Goal: Complete application form: Complete application form

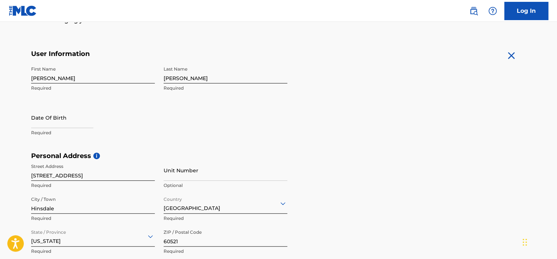
scroll to position [125, 0]
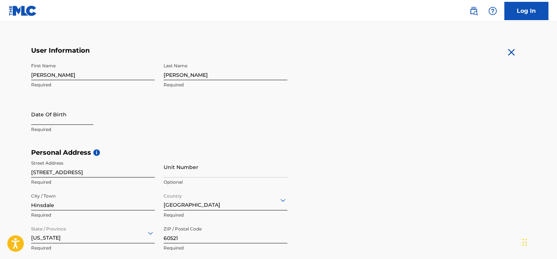
click at [60, 117] on input "text" at bounding box center [62, 114] width 62 height 21
select select "8"
select select "2025"
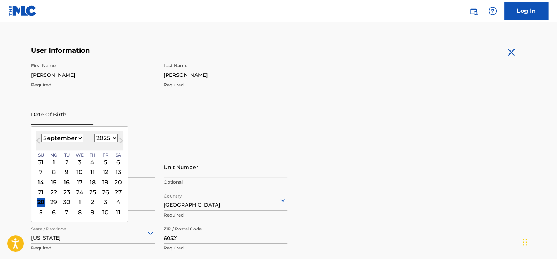
click at [60, 117] on input "text" at bounding box center [62, 114] width 62 height 21
type input "[DATE]"
click at [345, 104] on form "User Information First Name [PERSON_NAME] Required Last Name [PERSON_NAME] Requ…" at bounding box center [278, 208] width 495 height 325
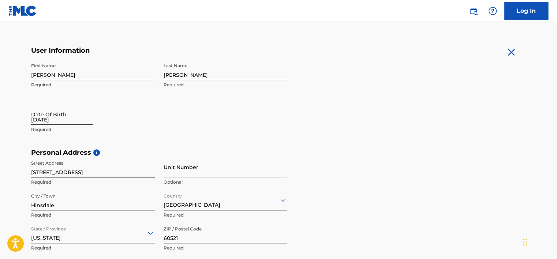
click at [61, 123] on input "[DATE]" at bounding box center [62, 114] width 62 height 21
select select "8"
select select "2025"
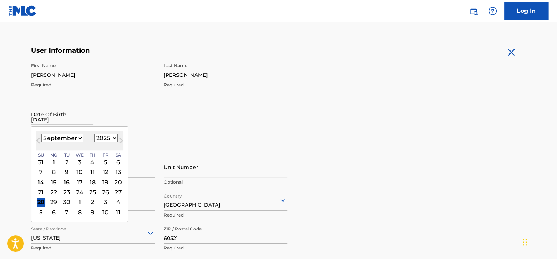
click at [69, 138] on select "January February March April May June July August September October November De…" at bounding box center [62, 138] width 42 height 8
select select "2"
click at [41, 134] on select "January February March April May June July August September October November De…" at bounding box center [62, 138] width 42 height 8
click at [100, 139] on select "1899 1900 1901 1902 1903 1904 1905 1906 1907 1908 1909 1910 1911 1912 1913 1914…" at bounding box center [105, 138] width 23 height 8
select select "2003"
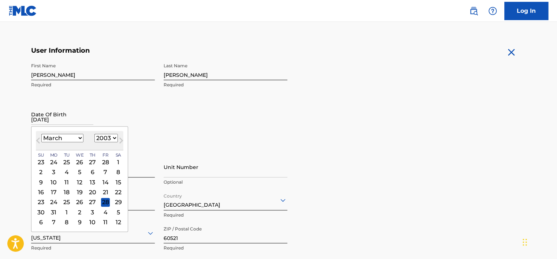
click at [94, 134] on select "1899 1900 1901 1902 1903 1904 1905 1906 1907 1908 1909 1910 1911 1912 1913 1914…" at bounding box center [105, 138] width 23 height 8
click at [54, 190] on div "17" at bounding box center [53, 192] width 9 height 9
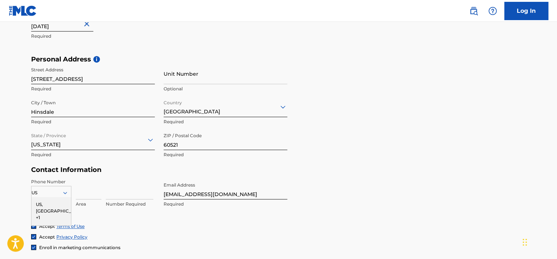
scroll to position [218, 0]
click at [341, 109] on div "Personal Address i Street Address [STREET_ADDRESS] Required Unit Number Optiona…" at bounding box center [278, 111] width 495 height 111
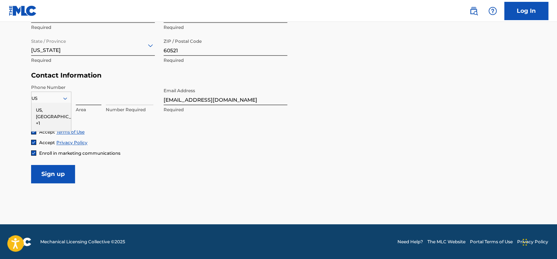
click at [85, 100] on input at bounding box center [89, 94] width 26 height 21
type input "630"
type input "[GEOGRAPHIC_DATA]"
type input "[US_STATE]"
type input "7703735"
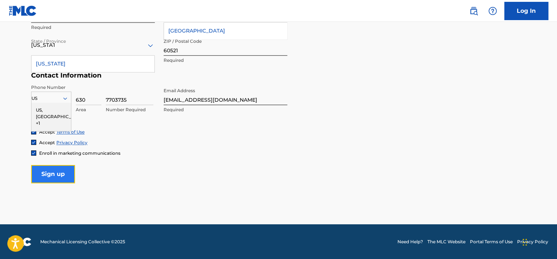
click at [45, 177] on input "Sign up" at bounding box center [53, 174] width 44 height 18
click at [53, 169] on input "Sign up" at bounding box center [53, 174] width 44 height 18
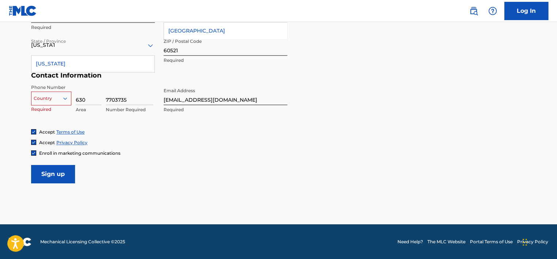
click at [50, 94] on div "US" at bounding box center [51, 98] width 40 height 8
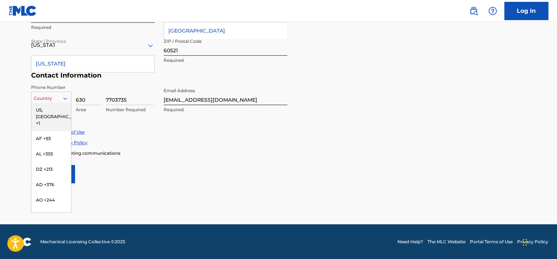
click at [45, 113] on div "US, [GEOGRAPHIC_DATA] +1" at bounding box center [51, 116] width 40 height 29
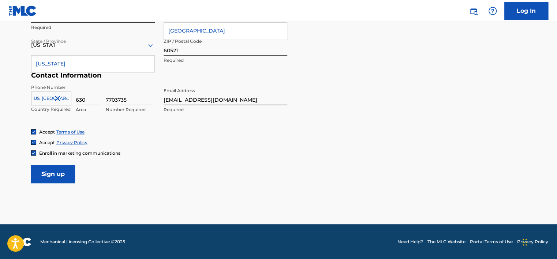
click at [40, 100] on div at bounding box center [51, 98] width 40 height 8
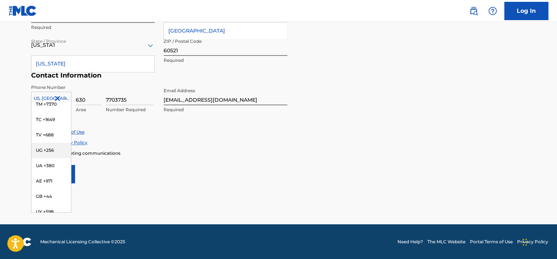
scroll to position [3076, 0]
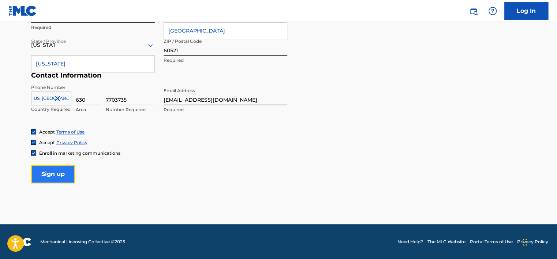
click at [59, 182] on input "Sign up" at bounding box center [53, 174] width 44 height 18
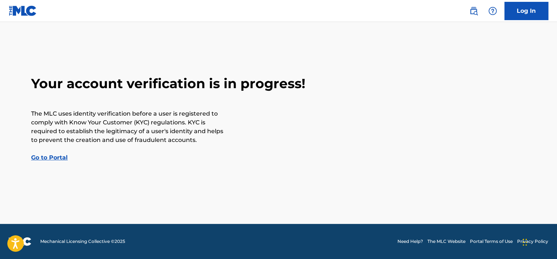
click at [57, 155] on link "Go to Portal" at bounding box center [49, 157] width 37 height 7
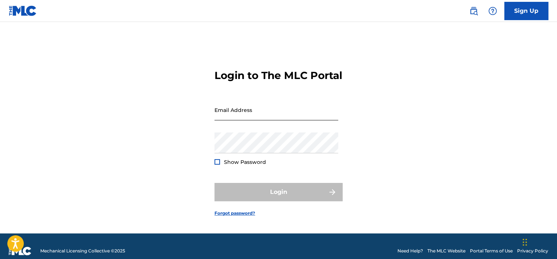
click at [242, 120] on input "Email Address" at bounding box center [276, 110] width 124 height 21
type input "[EMAIL_ADDRESS][DOMAIN_NAME]"
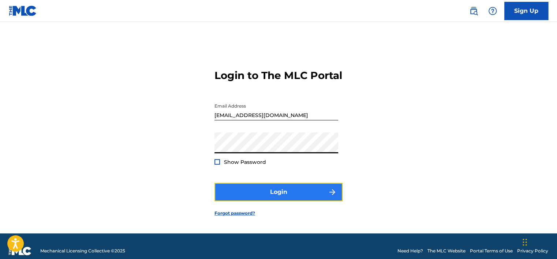
click at [274, 194] on button "Login" at bounding box center [278, 192] width 128 height 18
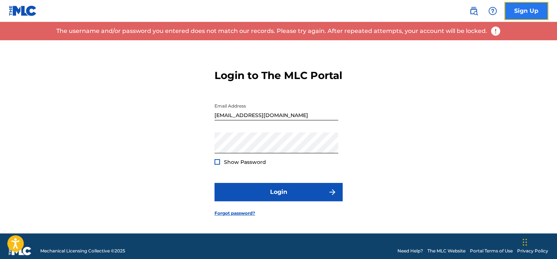
click at [509, 9] on link "Sign Up" at bounding box center [526, 11] width 44 height 18
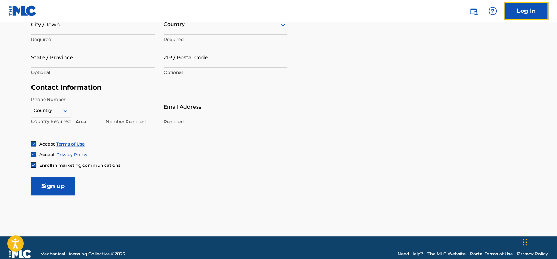
scroll to position [313, 0]
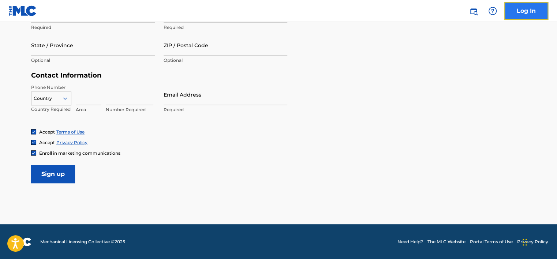
click at [526, 11] on link "Log In" at bounding box center [526, 11] width 44 height 18
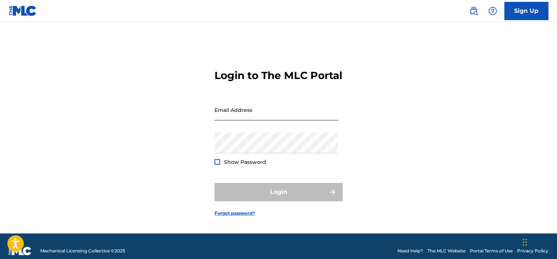
type input "[EMAIL_ADDRESS][DOMAIN_NAME]"
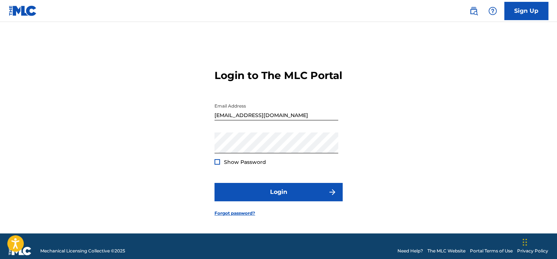
click at [258, 116] on input "[EMAIL_ADDRESS][DOMAIN_NAME]" at bounding box center [276, 110] width 124 height 21
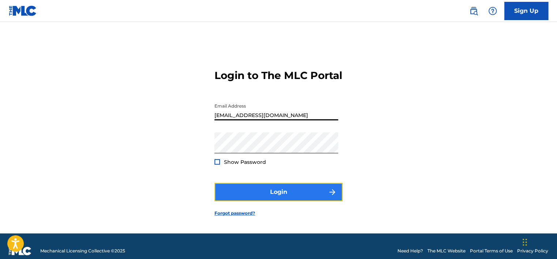
click at [282, 192] on button "Login" at bounding box center [278, 192] width 128 height 18
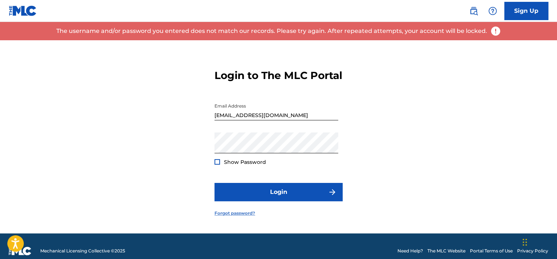
click at [231, 217] on link "Forgot password?" at bounding box center [234, 213] width 41 height 7
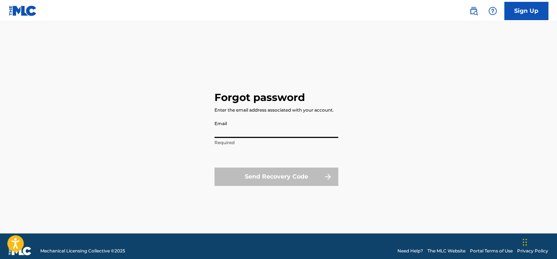
click at [255, 132] on input "Email" at bounding box center [276, 127] width 124 height 21
type input "[EMAIL_ADDRESS][DOMAIN_NAME]"
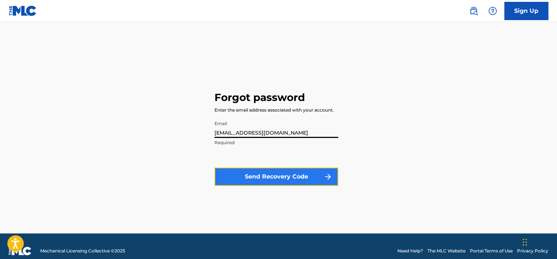
click at [283, 175] on button "Send Recovery Code" at bounding box center [276, 177] width 124 height 18
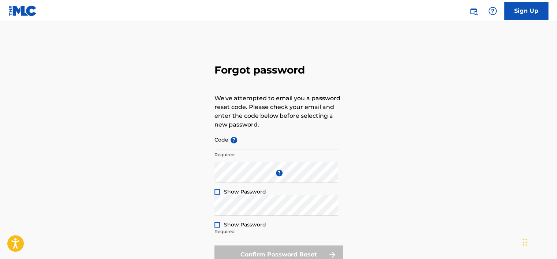
type input "[EMAIL_ADDRESS][DOMAIN_NAME]"
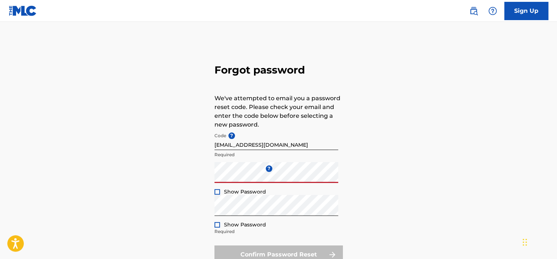
scroll to position [60, 0]
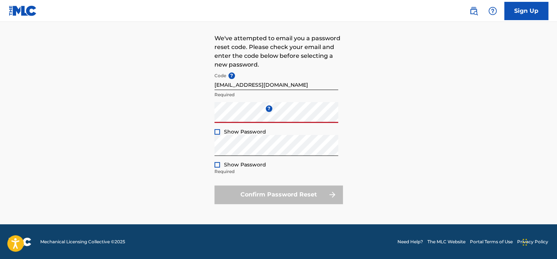
click at [371, 166] on div "Forgot password We've attempted to email you a password reset code. Please chec…" at bounding box center [278, 102] width 512 height 244
click at [217, 131] on div at bounding box center [216, 131] width 5 height 5
click at [217, 132] on img at bounding box center [217, 132] width 4 height 4
click at [187, 155] on div "Forgot password We've attempted to email you a password reset code. Please chec…" at bounding box center [278, 102] width 512 height 244
click at [235, 173] on p "Required" at bounding box center [276, 171] width 124 height 7
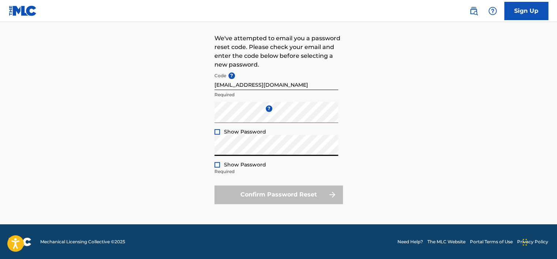
click at [383, 128] on div "Forgot password We've attempted to email you a password reset code. Please chec…" at bounding box center [278, 102] width 512 height 244
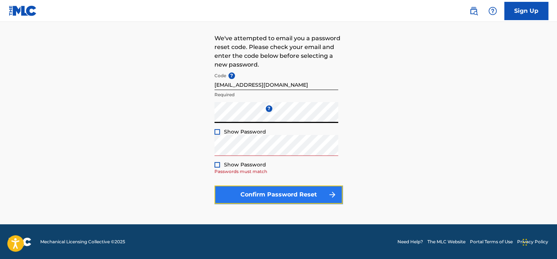
click at [314, 192] on button "Confirm Password Reset" at bounding box center [278, 195] width 128 height 18
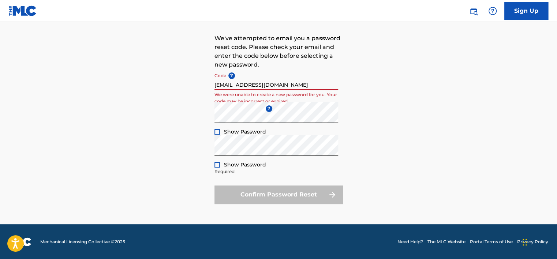
click at [286, 84] on input "[EMAIL_ADDRESS][DOMAIN_NAME]" at bounding box center [276, 79] width 124 height 21
drag, startPoint x: 286, startPoint y: 84, endPoint x: 171, endPoint y: 88, distance: 114.9
click at [171, 88] on div "Forgot password We've attempted to email you a password reset code. Please chec…" at bounding box center [278, 102] width 512 height 244
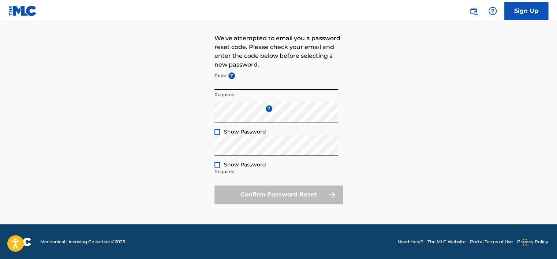
paste input "FP_e6183ab0d0a9bacdcecfa8d199b4"
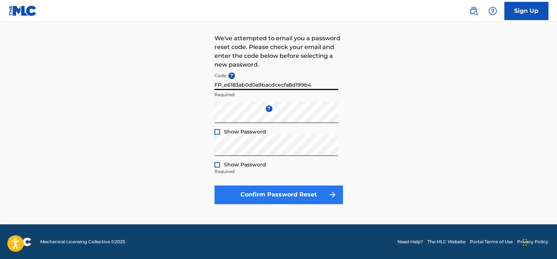
type input "FP_e6183ab0d0a9bacdcecfa8d199b4"
click at [272, 190] on button "Confirm Password Reset" at bounding box center [278, 195] width 128 height 18
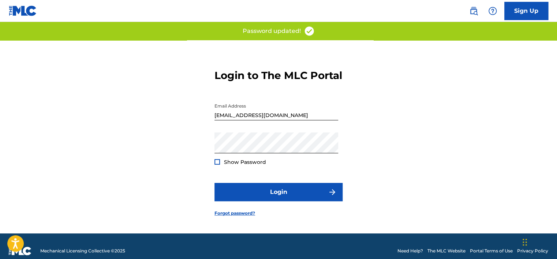
type input "FP_e6183ab0d0a9bacdcecfa8d199b4"
drag, startPoint x: 315, startPoint y: 124, endPoint x: 174, endPoint y: 124, distance: 140.9
click at [174, 124] on div "Login to The MLC Portal Email Address FP_e6183ab0d0a9bacdcecfa8d199b4 Password …" at bounding box center [278, 136] width 512 height 193
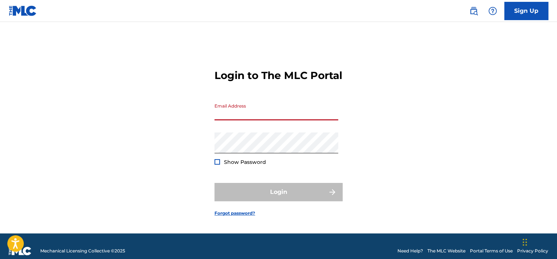
type input "[EMAIL_ADDRESS][DOMAIN_NAME]"
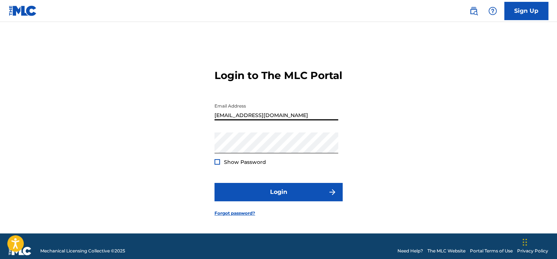
click at [268, 184] on form "Login to The MLC Portal Email Address [EMAIL_ADDRESS][DOMAIN_NAME] Password Sho…" at bounding box center [278, 136] width 128 height 193
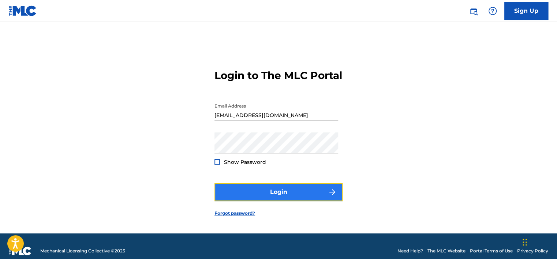
click at [265, 201] on button "Login" at bounding box center [278, 192] width 128 height 18
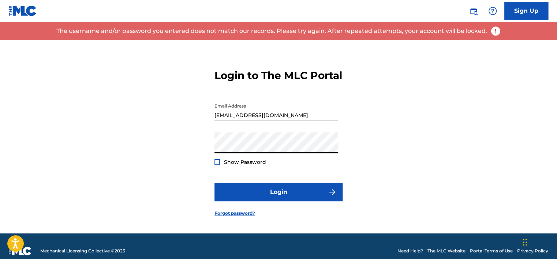
click at [214, 183] on button "Login" at bounding box center [278, 192] width 128 height 18
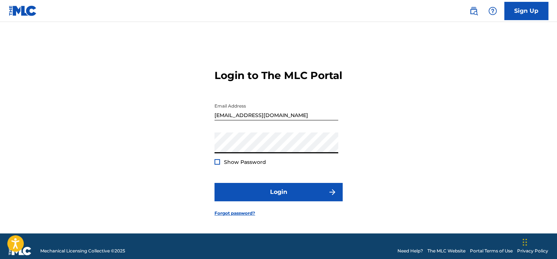
click at [131, 148] on div "Login to The MLC Portal Email Address [EMAIL_ADDRESS][DOMAIN_NAME] Password Sho…" at bounding box center [278, 136] width 512 height 193
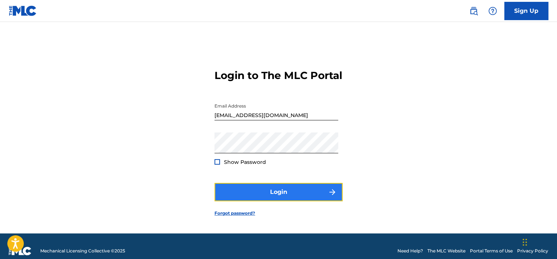
click at [244, 199] on button "Login" at bounding box center [278, 192] width 128 height 18
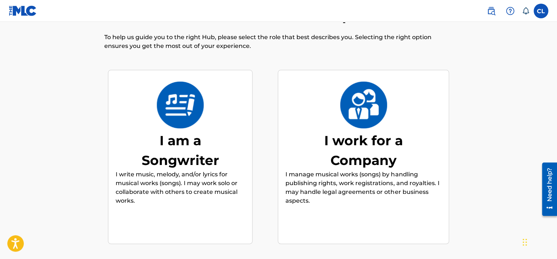
scroll to position [100, 0]
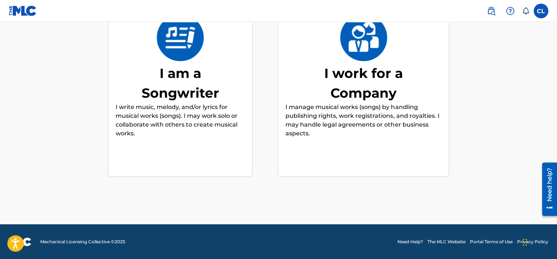
click at [174, 47] on img at bounding box center [180, 37] width 48 height 47
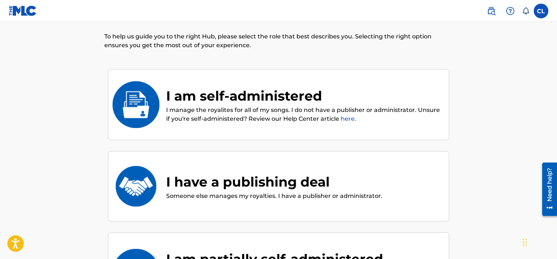
scroll to position [33, 0]
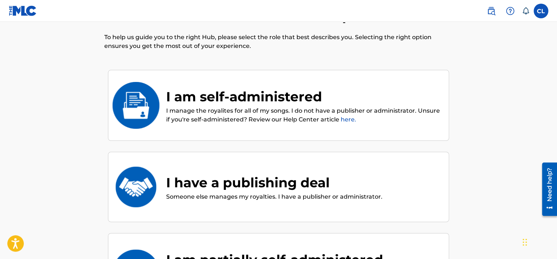
click at [142, 101] on img at bounding box center [136, 105] width 48 height 47
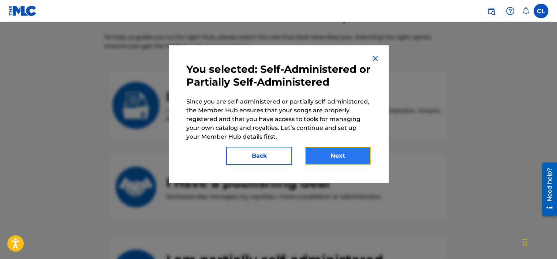
click at [338, 156] on button "Next" at bounding box center [338, 156] width 66 height 18
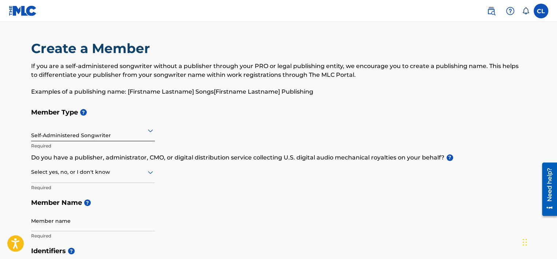
scroll to position [87, 0]
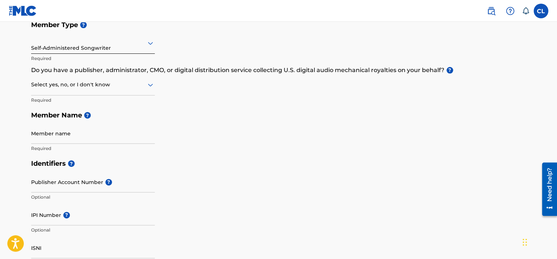
click at [134, 88] on div at bounding box center [93, 84] width 124 height 9
click at [86, 113] on div "No" at bounding box center [92, 120] width 123 height 16
click at [128, 94] on div "No" at bounding box center [93, 85] width 124 height 21
click at [257, 104] on div "Member Type ? Self-Administered Songwriter Required Do you have a publisher, ad…" at bounding box center [278, 86] width 495 height 139
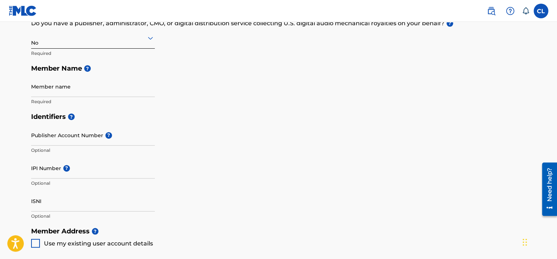
scroll to position [135, 0]
click at [101, 90] on input "Member name" at bounding box center [93, 86] width 124 height 21
type input "[PERSON_NAME]"
type input "[STREET_ADDRESS]"
type input "Hinsdale"
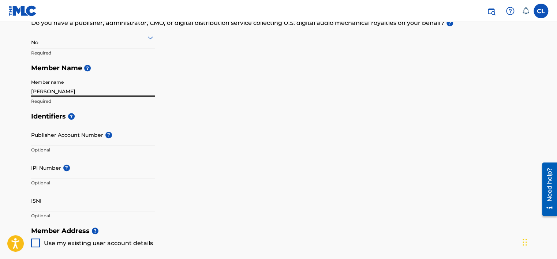
type input "[GEOGRAPHIC_DATA]"
type input "[US_STATE]"
type input "60521"
type input "1"
type input "630"
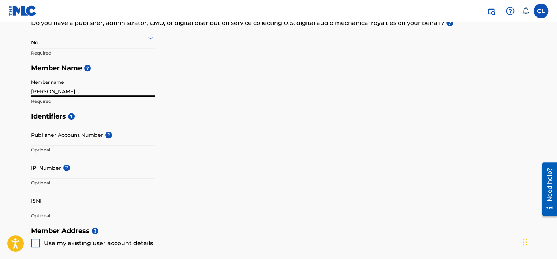
type input "7703735"
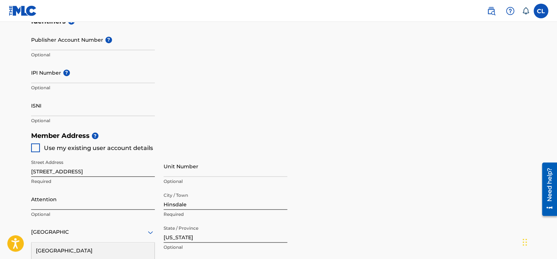
scroll to position [230, 0]
click at [40, 146] on div "Use my existing user account details" at bounding box center [92, 147] width 122 height 9
click at [33, 148] on div at bounding box center [35, 147] width 9 height 9
type input "[EMAIL_ADDRESS][DOMAIN_NAME]"
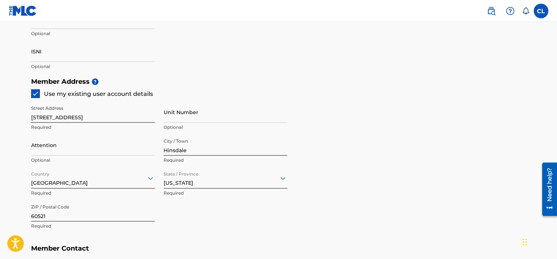
scroll to position [284, 0]
click at [109, 141] on input "Attention" at bounding box center [93, 145] width 124 height 21
type input "a lot"
click at [17, 137] on main "Create a Member If you are a self-administered songwriter without a publisher t…" at bounding box center [278, 66] width 557 height 657
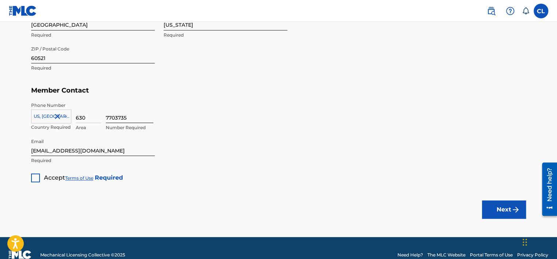
scroll to position [455, 0]
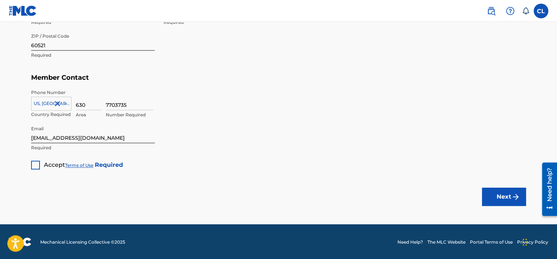
click at [37, 166] on div at bounding box center [35, 165] width 9 height 9
click at [521, 179] on div "Next" at bounding box center [504, 196] width 44 height 55
click at [513, 198] on img "submit" at bounding box center [515, 196] width 9 height 9
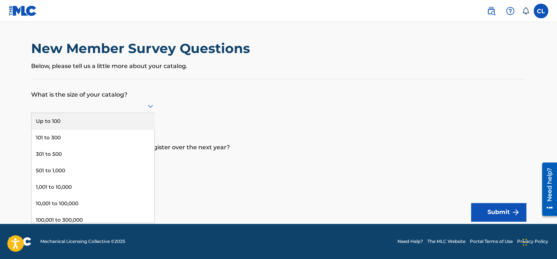
click at [145, 108] on div at bounding box center [93, 105] width 124 height 9
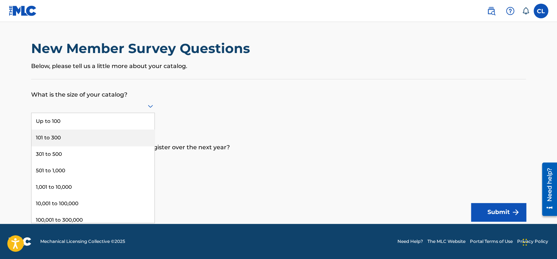
click at [66, 143] on div "101 to 300" at bounding box center [92, 138] width 123 height 16
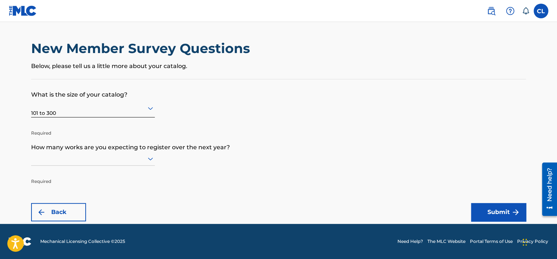
click at [142, 157] on div at bounding box center [93, 158] width 124 height 9
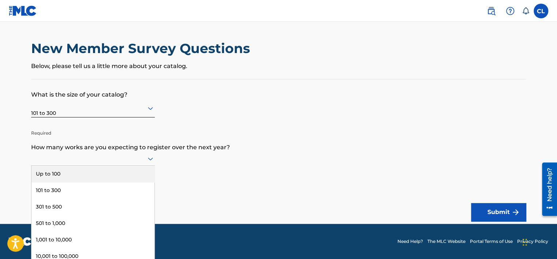
click at [78, 173] on div "Up to 100" at bounding box center [92, 174] width 123 height 16
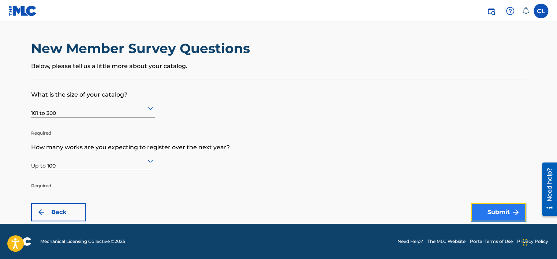
click at [488, 212] on button "Submit" at bounding box center [498, 212] width 55 height 18
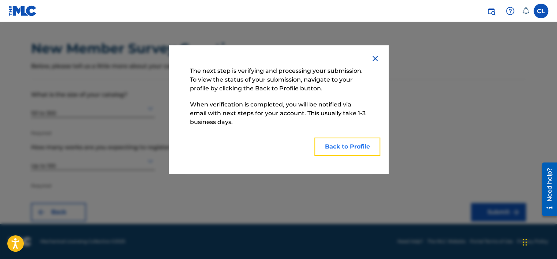
click at [354, 154] on button "Back to Profile" at bounding box center [347, 147] width 66 height 18
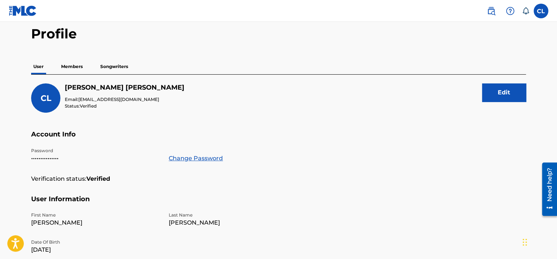
scroll to position [233, 0]
